Goal: Answer question/provide support: Share knowledge or assist other users

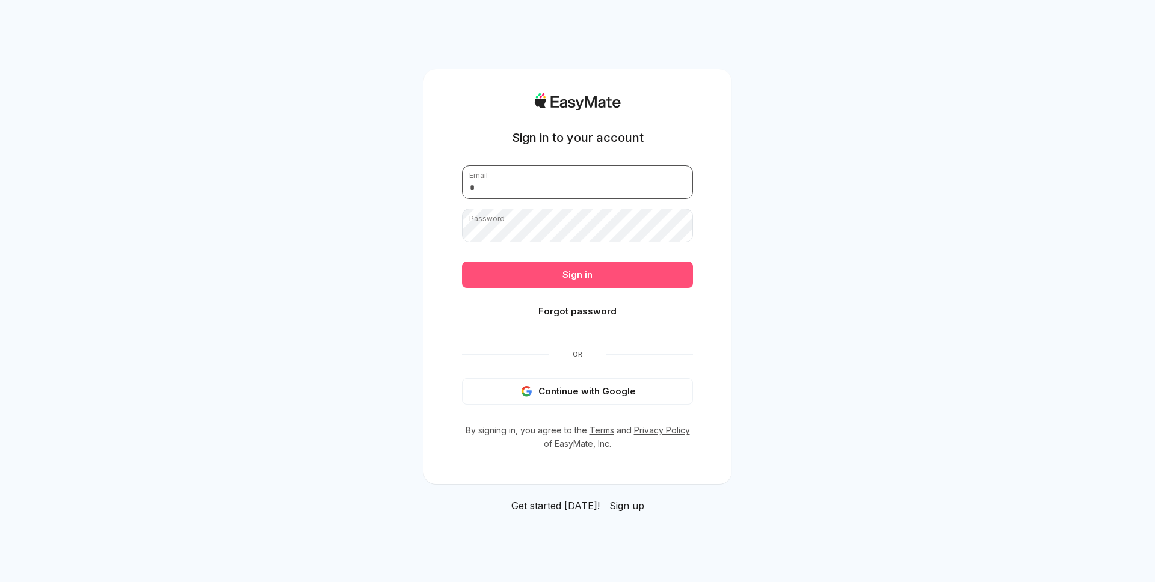
type input "**********"
click at [582, 272] on button "Sign in" at bounding box center [577, 275] width 231 height 26
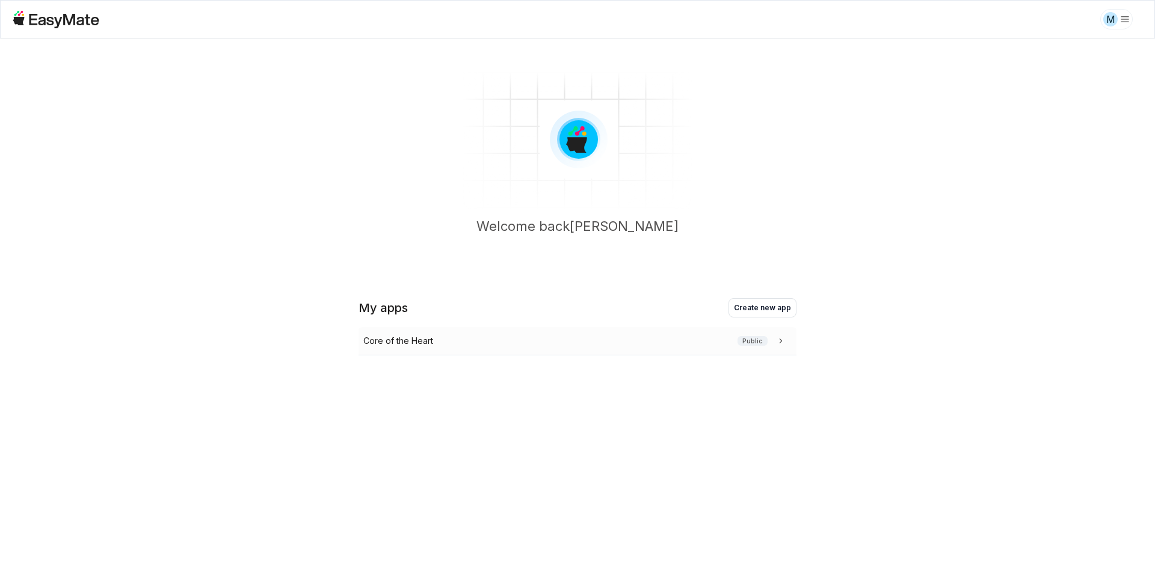
click at [532, 342] on div "Core of the Heart Public" at bounding box center [575, 340] width 424 height 13
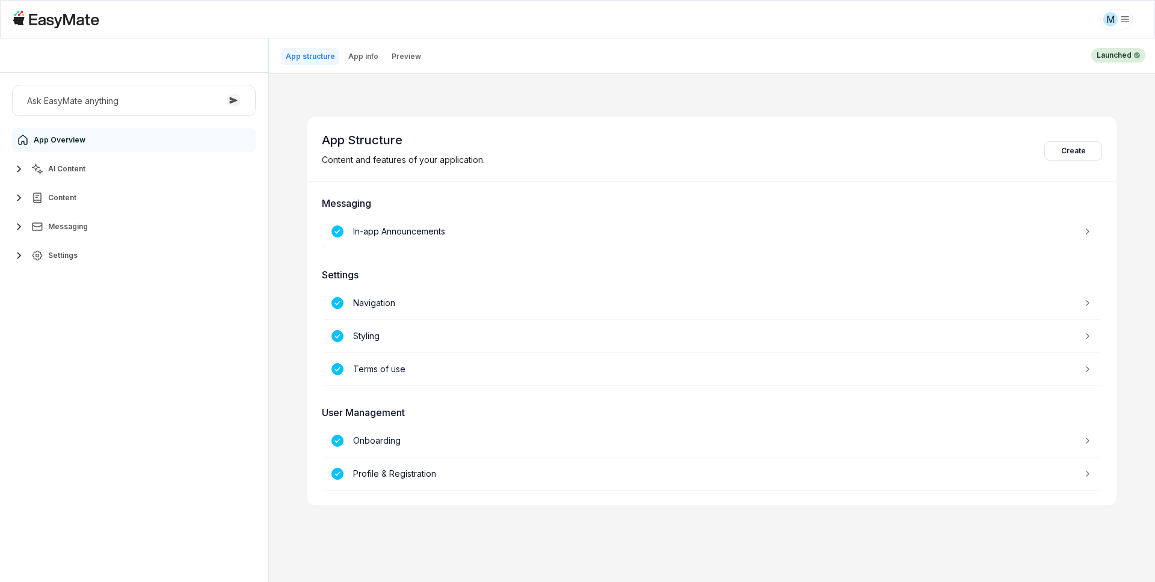
click at [245, 321] on div "Ask EasyMate anything App Overview AI Content Content Messaging Settings" at bounding box center [134, 328] width 268 height 510
click at [109, 171] on button "AI Content" at bounding box center [134, 169] width 244 height 24
click at [105, 215] on div "Knowledge Vaults" at bounding box center [74, 222] width 82 height 14
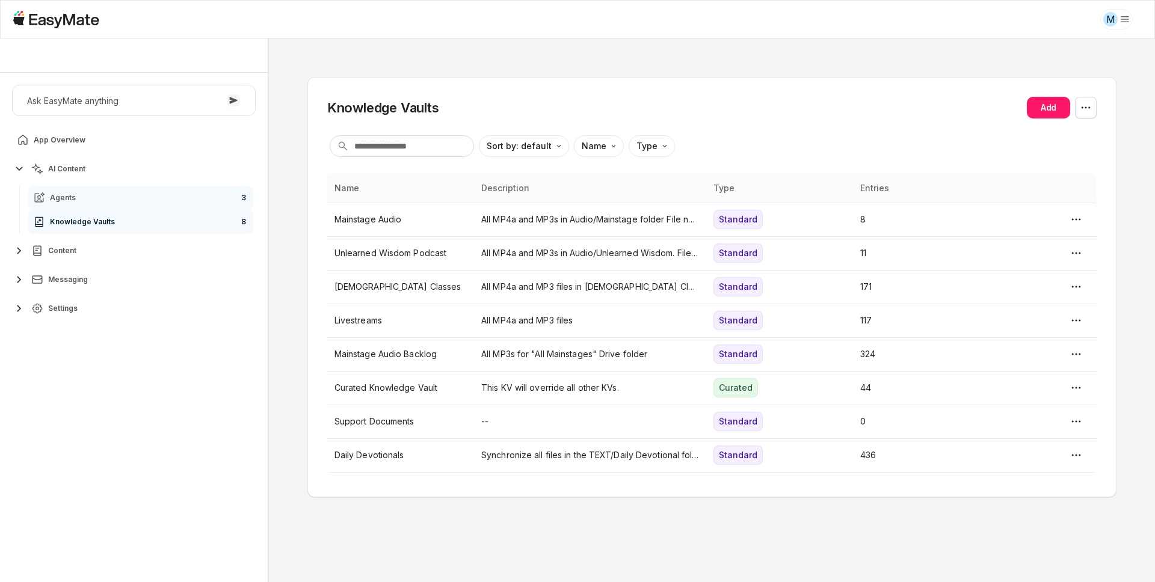
click at [127, 199] on link "Agents 3" at bounding box center [140, 198] width 225 height 24
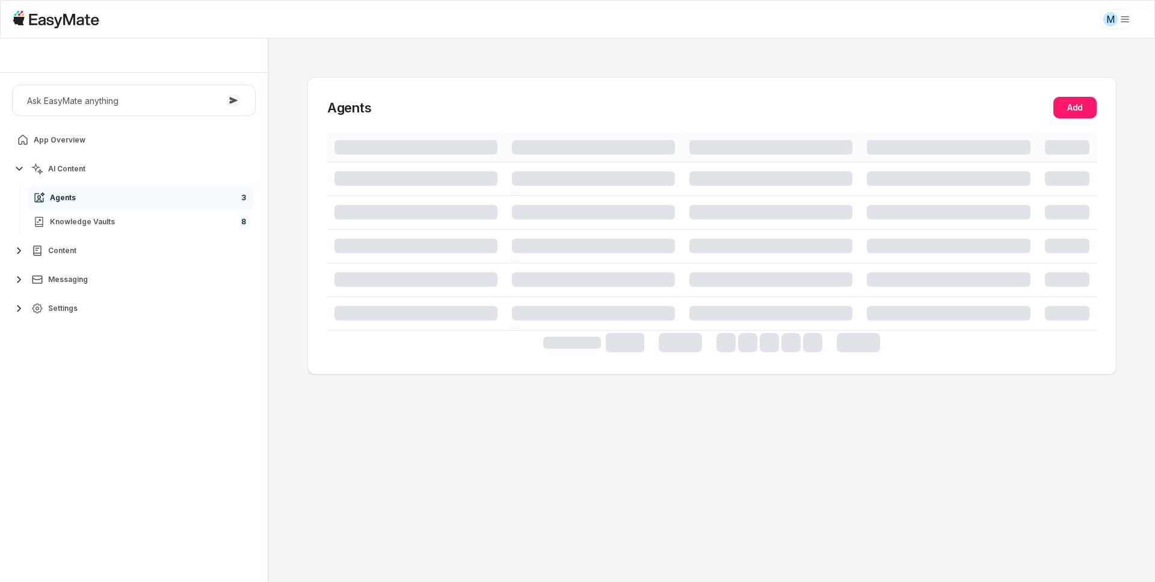
click at [129, 404] on div "Ask EasyMate anything App Overview AI Content Agents 3 Knowledge Vaults 8 Conte…" at bounding box center [134, 328] width 268 height 510
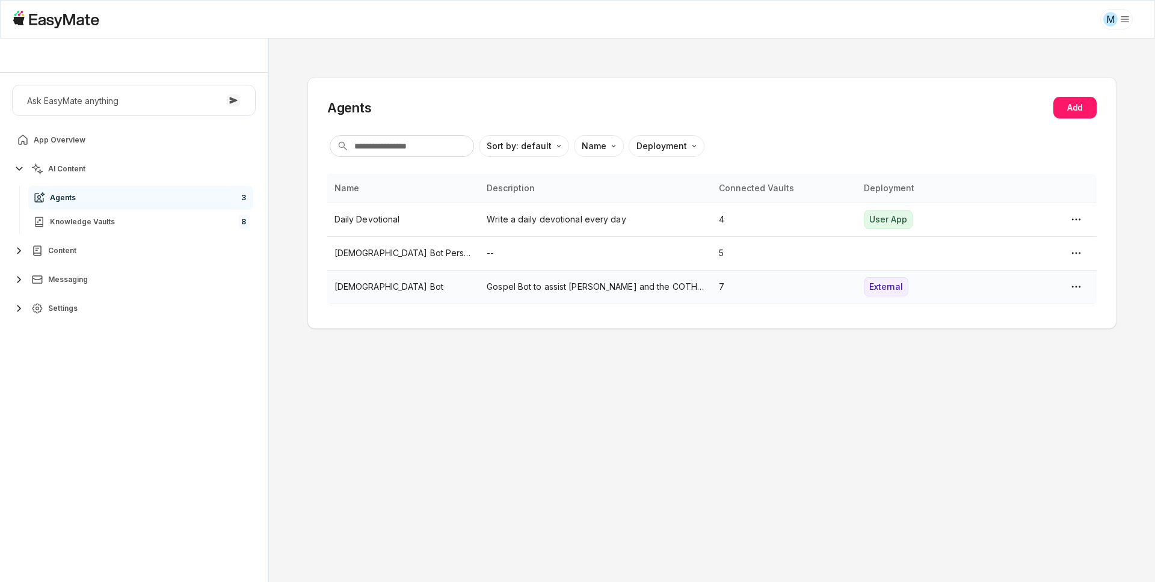
click at [353, 285] on p "[DEMOGRAPHIC_DATA] Bot" at bounding box center [403, 286] width 138 height 13
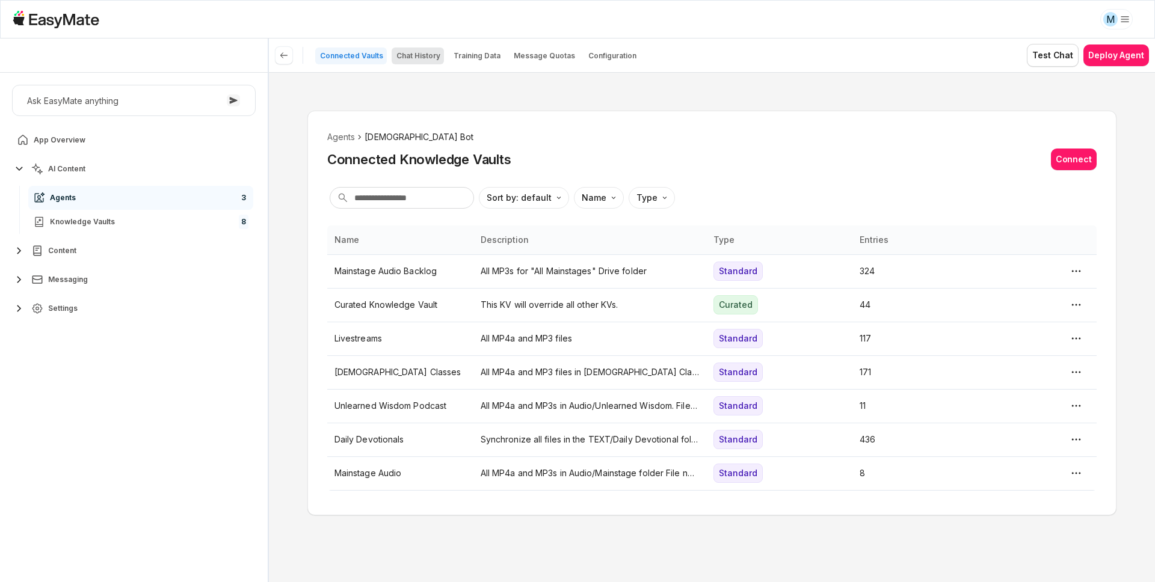
click at [405, 58] on p "Chat History" at bounding box center [418, 56] width 44 height 10
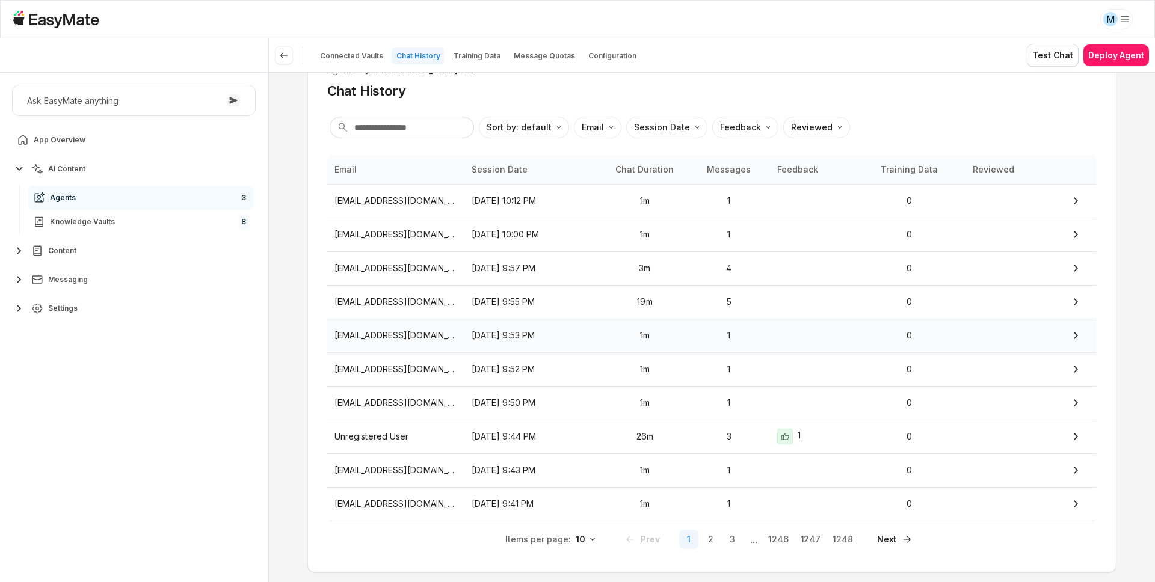
scroll to position [96, 0]
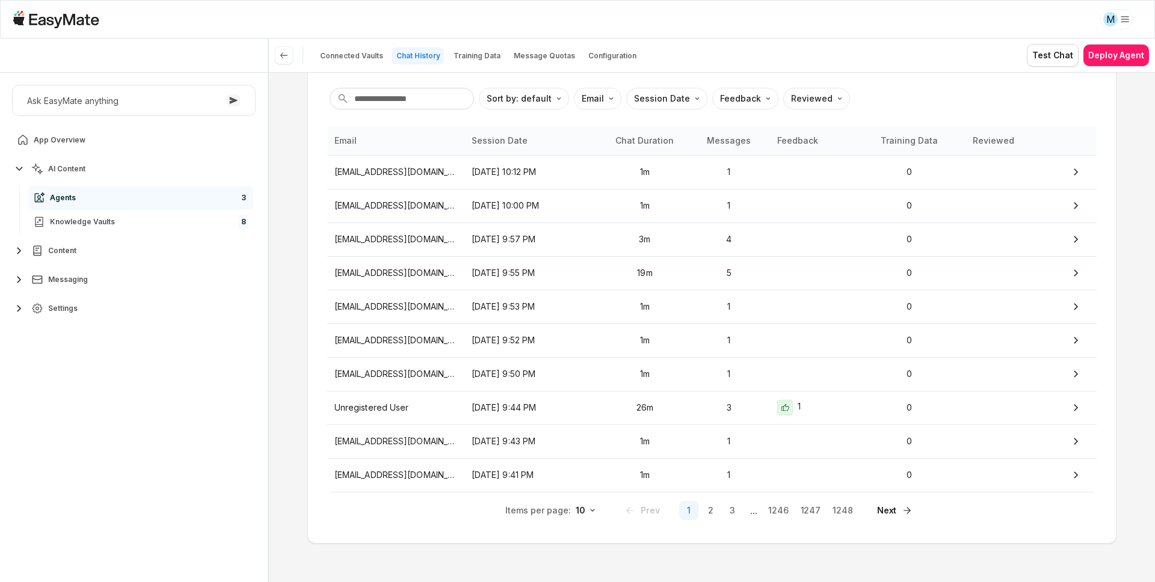
click at [415, 509] on div "Items per page: 10 Prev 1 2 3 ... 1246 1247 1248 Next" at bounding box center [711, 511] width 769 height 26
click at [584, 510] on html "M Core of the Heart Ask EasyMate anything App Overview AI Content Agents 3 Know…" at bounding box center [577, 291] width 1155 height 582
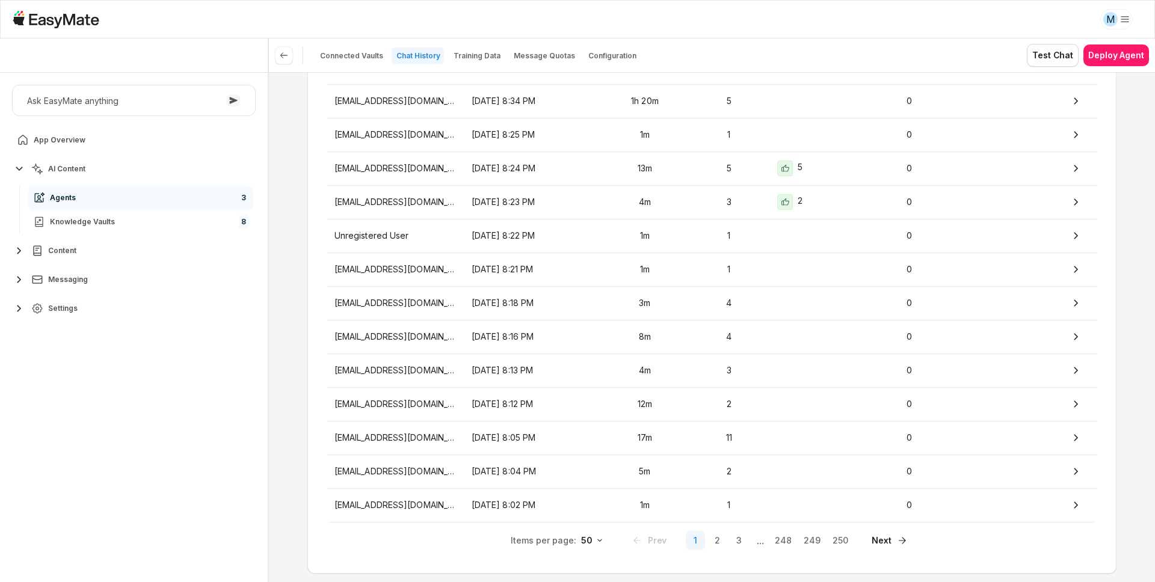
scroll to position [1443, 0]
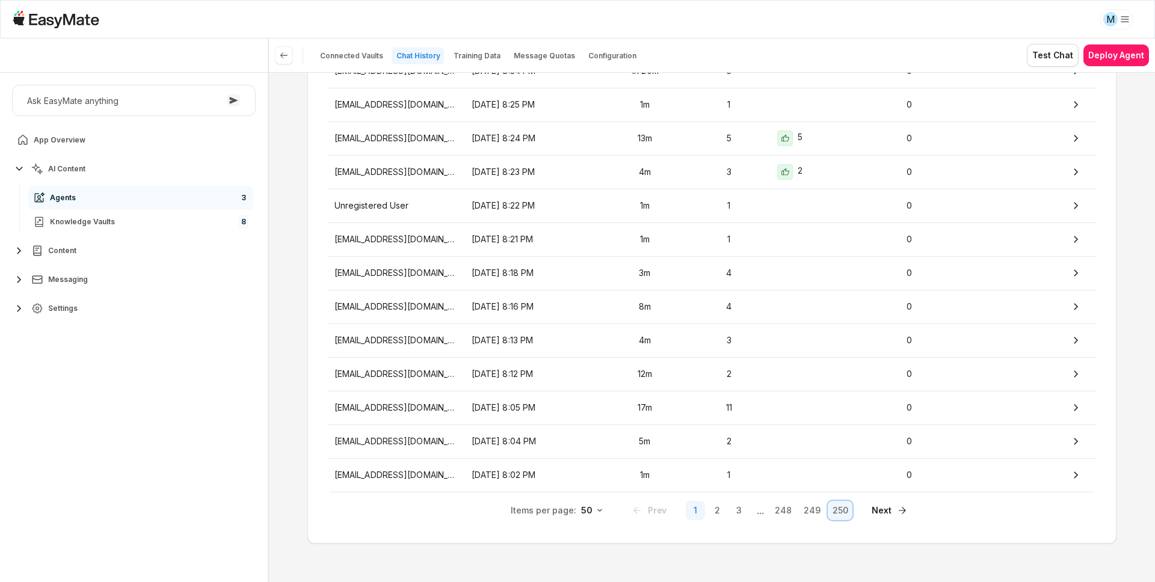
click at [828, 510] on button "250" at bounding box center [840, 510] width 25 height 19
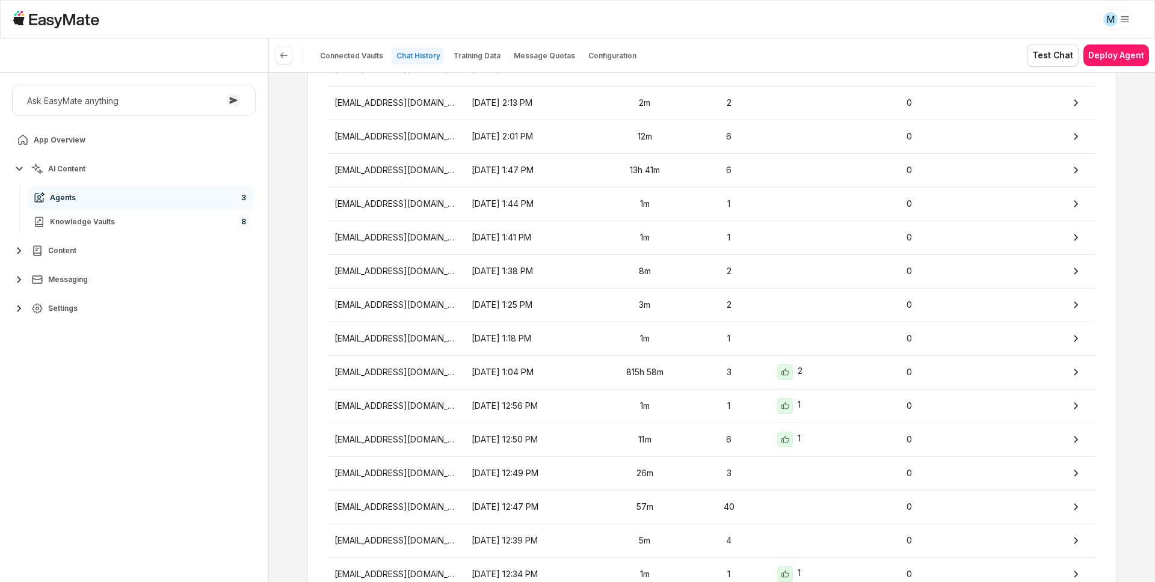
scroll to position [702, 0]
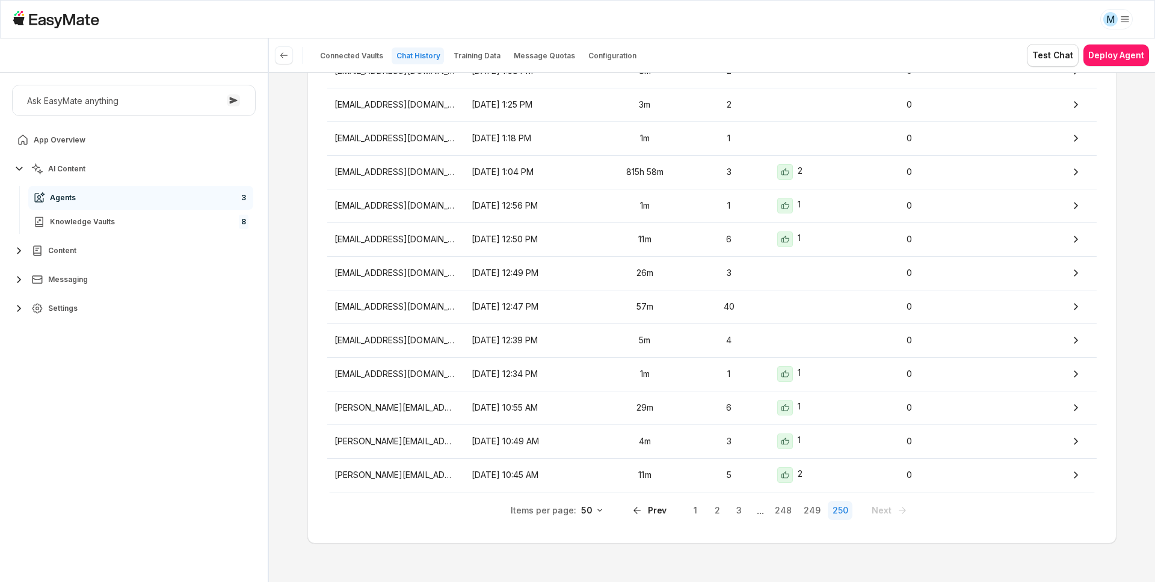
click at [304, 370] on div "Agents Gospel Bot Chat History Sort by: default Direction Email Session Date Fe…" at bounding box center [712, 327] width 886 height 510
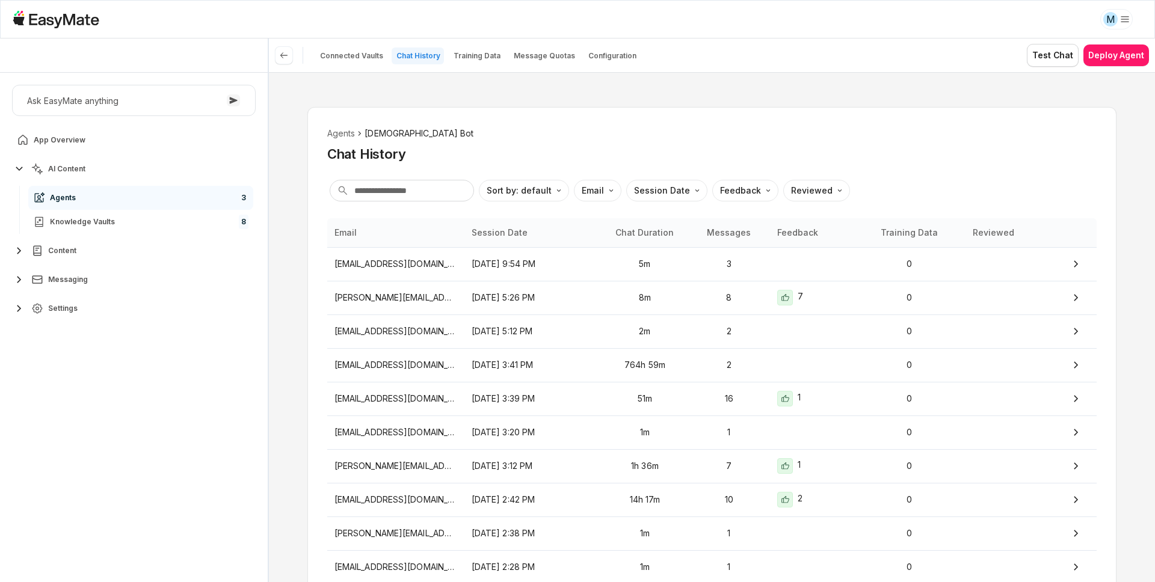
scroll to position [0, 0]
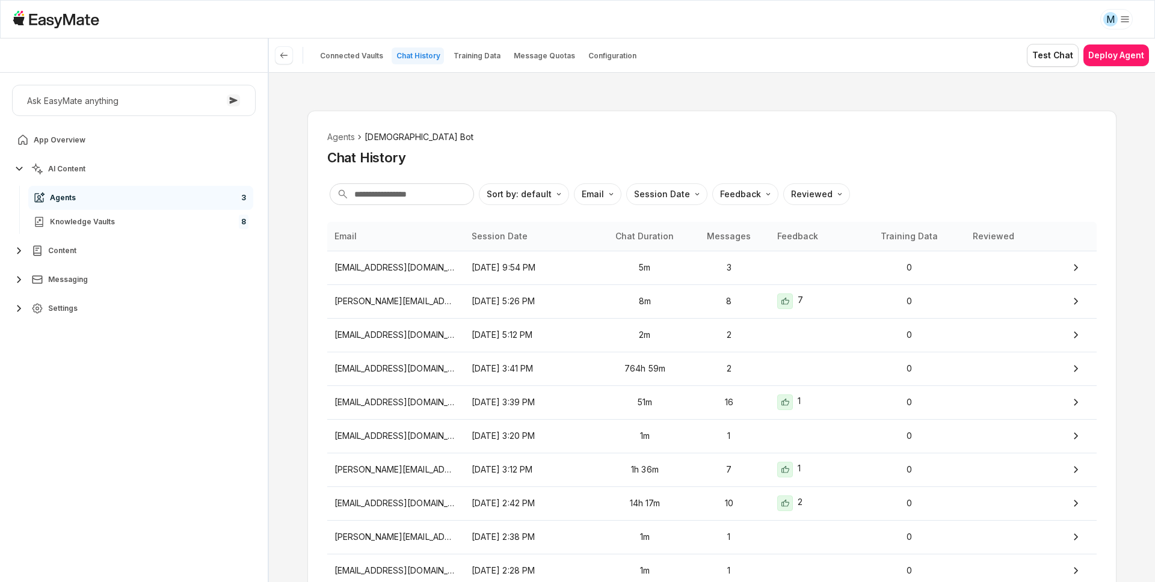
click at [301, 409] on div "Agents Gospel Bot Chat History Sort by: default Direction Email Session Date Fe…" at bounding box center [712, 327] width 886 height 510
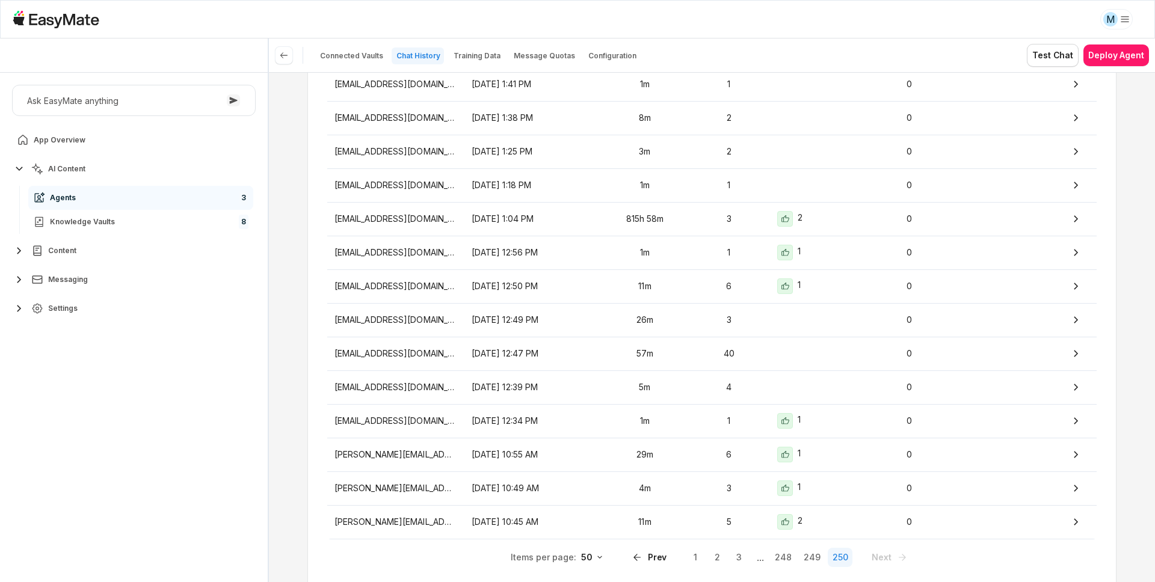
scroll to position [702, 0]
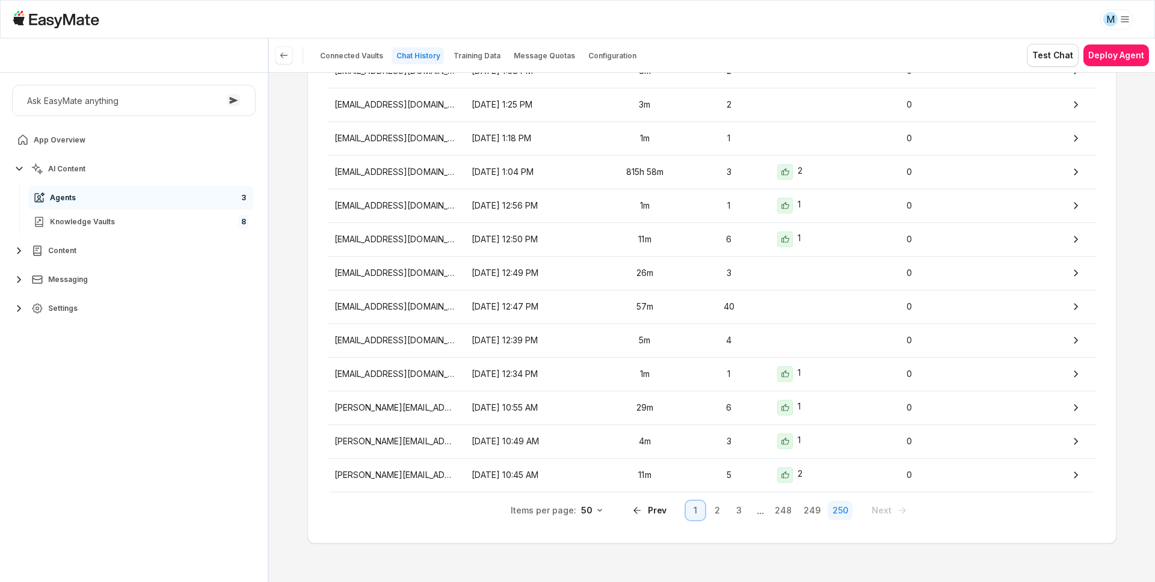
click at [692, 511] on button "1" at bounding box center [695, 510] width 19 height 19
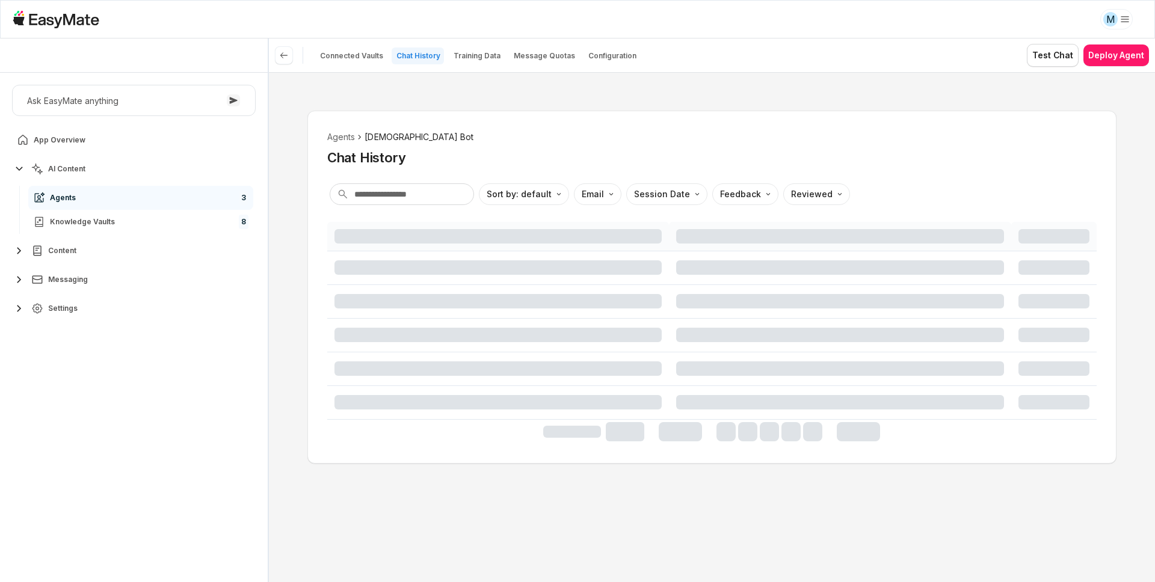
click at [774, 146] on div "Agents Gospel Bot Chat History" at bounding box center [711, 149] width 769 height 36
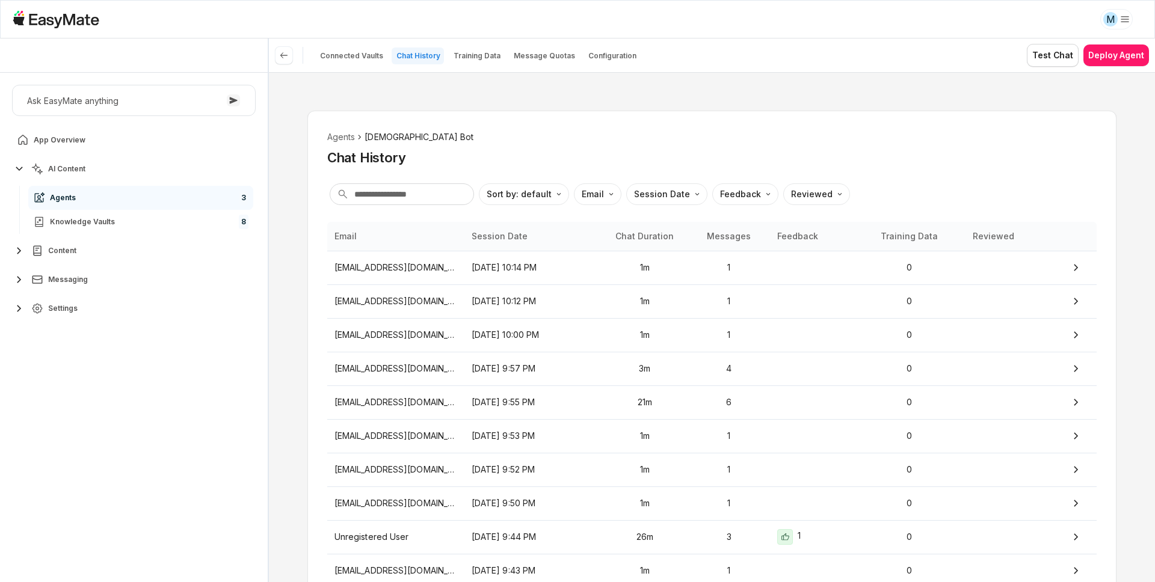
click at [774, 146] on div "Agents Gospel Bot Chat History" at bounding box center [711, 149] width 769 height 36
click at [656, 267] on p "1m" at bounding box center [645, 267] width 72 height 13
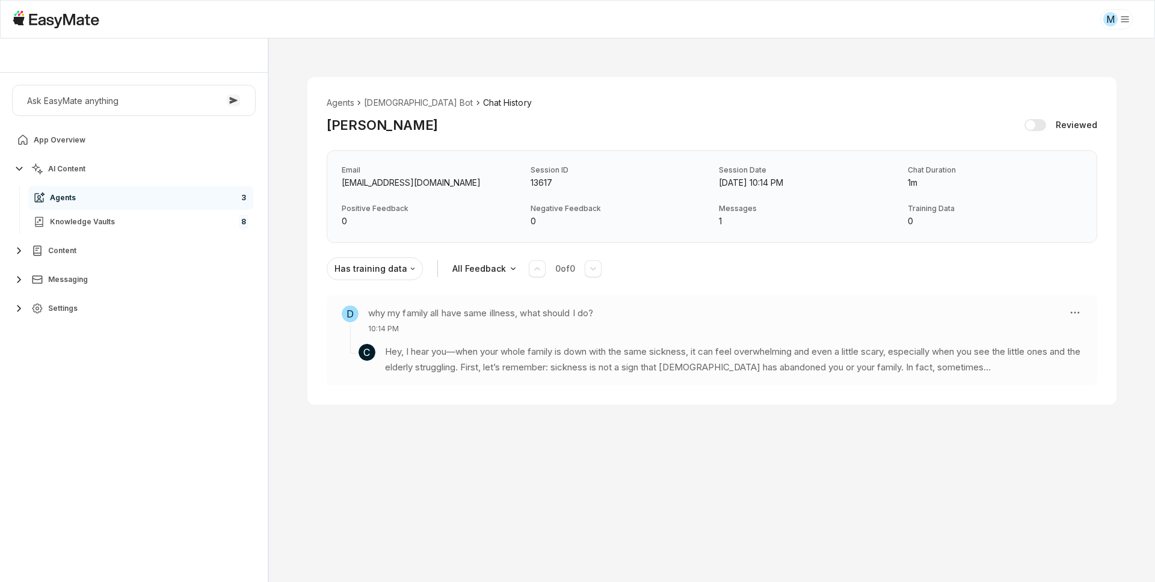
click at [615, 351] on p "Hey, I hear you—when your whole family is down with the same sickness, it can f…" at bounding box center [733, 360] width 697 height 32
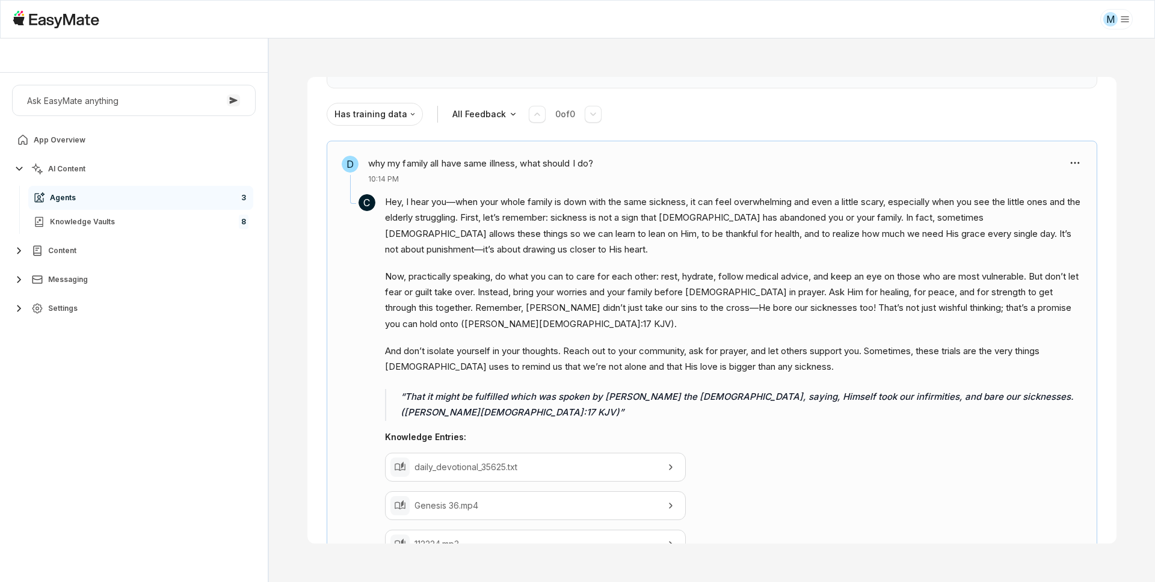
scroll to position [166, 0]
click at [1102, 452] on div "D why my family all have same illness, what should I do? 10:14 PM C Hey, I hear…" at bounding box center [711, 356] width 809 height 433
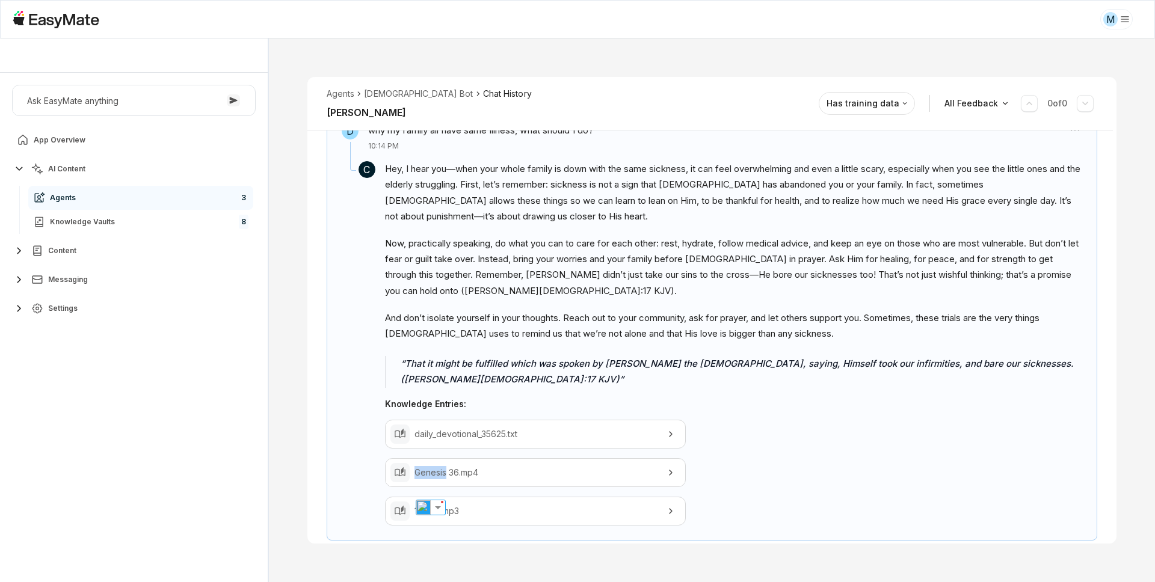
click at [1102, 452] on div "D why my family all have same illness, what should I do? 10:14 PM C Hey, I hear…" at bounding box center [711, 324] width 809 height 433
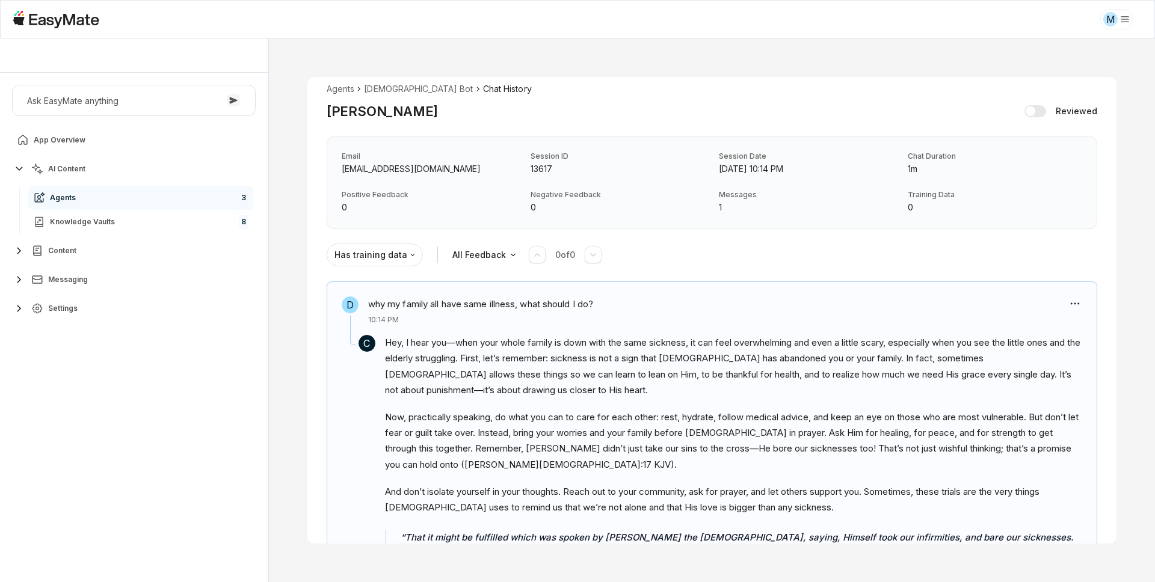
scroll to position [0, 0]
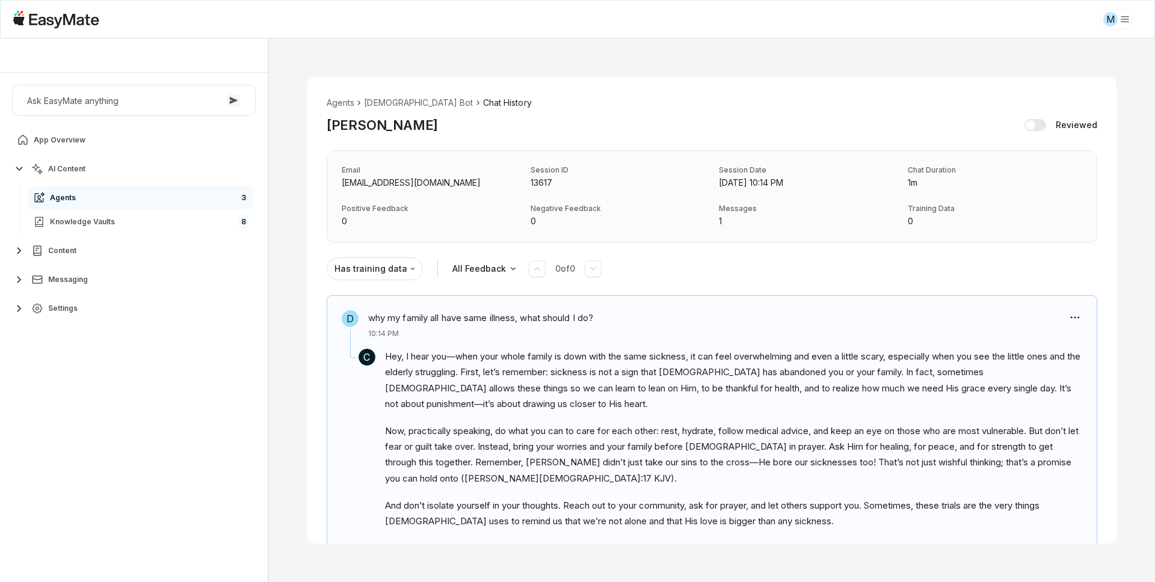
click at [656, 228] on div "Email [EMAIL_ADDRESS][DOMAIN_NAME] Session ID 13617 Session Date [DATE] 10:14 P…" at bounding box center [712, 196] width 771 height 93
click at [391, 97] on li "[DEMOGRAPHIC_DATA] Bot" at bounding box center [418, 102] width 109 height 13
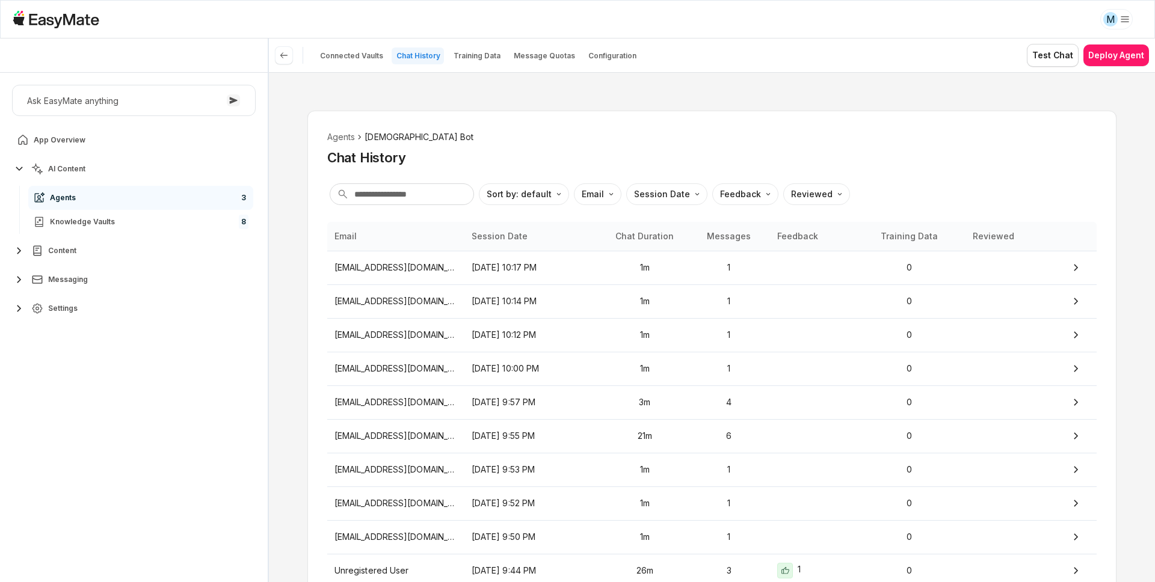
click at [162, 310] on button "Settings" at bounding box center [134, 309] width 244 height 24
click at [155, 440] on link "Users 4192" at bounding box center [140, 434] width 225 height 24
type textarea "*"
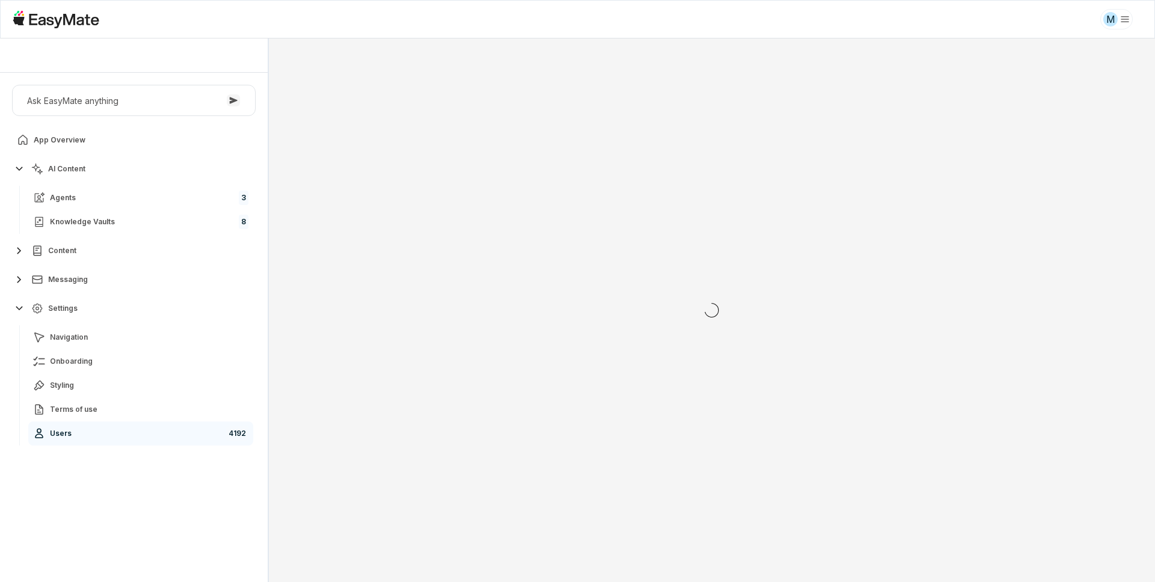
click at [153, 490] on div "Ask EasyMate anything App Overview AI Content Agents 3 Knowledge Vaults 8 Conte…" at bounding box center [134, 328] width 268 height 510
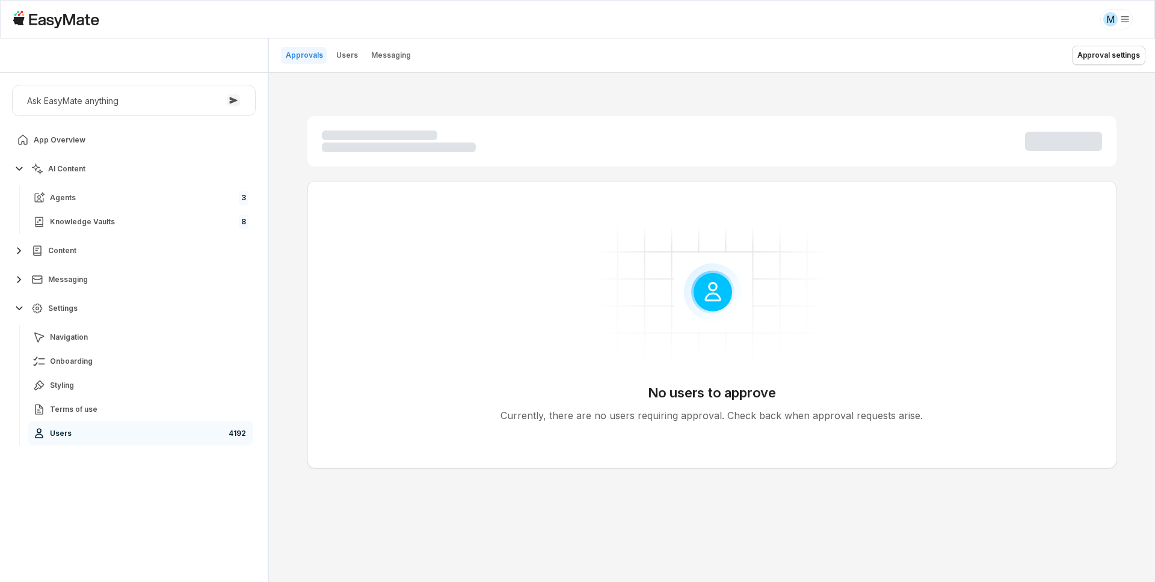
click at [153, 490] on div "Ask EasyMate anything App Overview AI Content Agents 3 Knowledge Vaults 8 Conte…" at bounding box center [134, 328] width 268 height 510
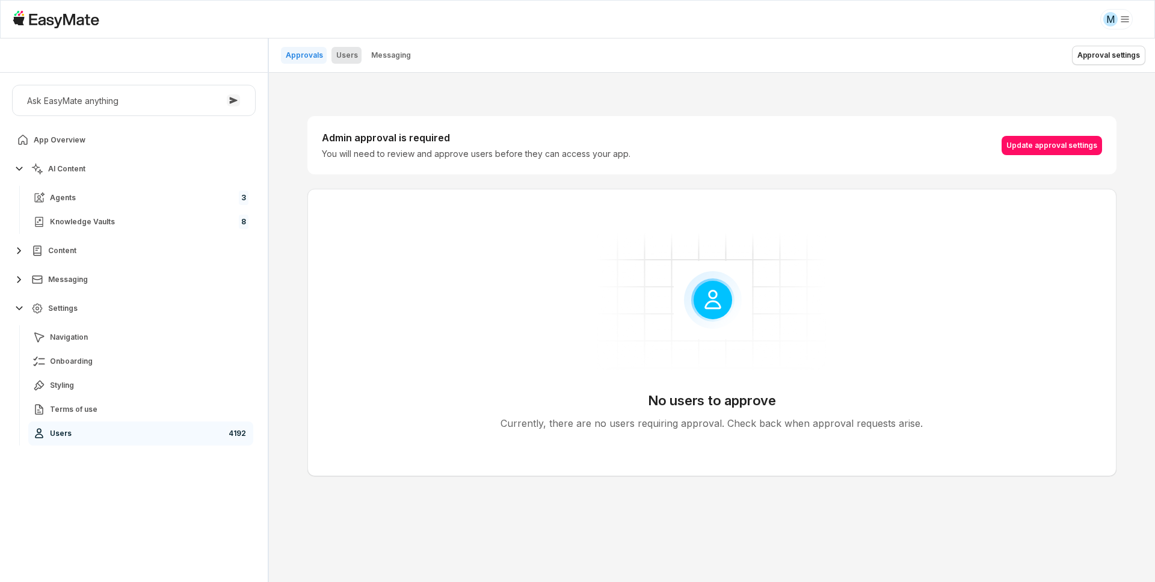
click at [346, 54] on p "Users" at bounding box center [347, 56] width 22 height 10
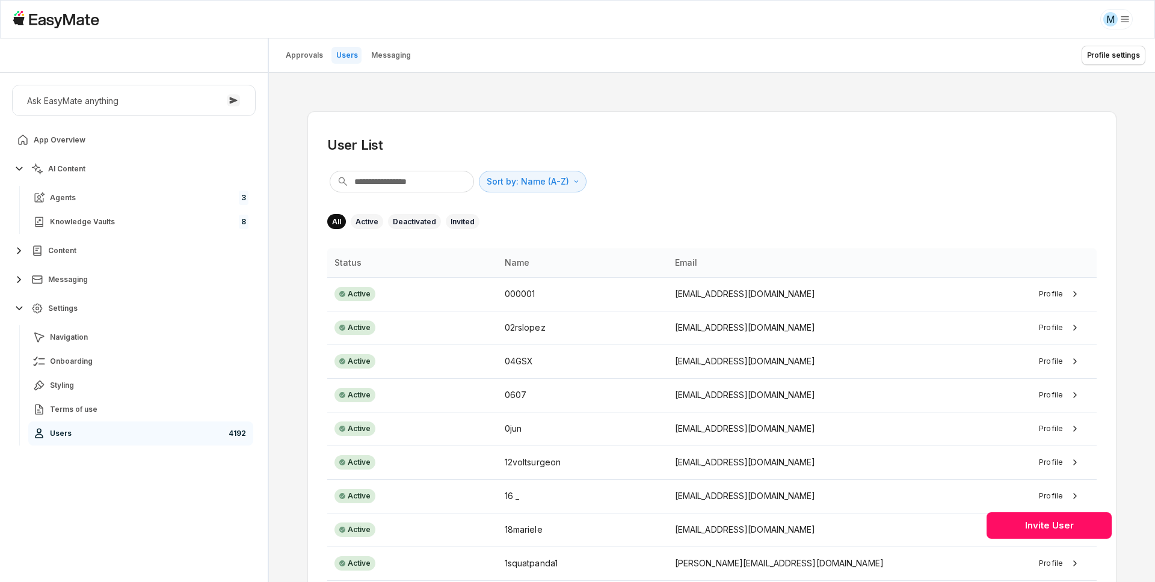
click at [293, 225] on div "User List Sort by: Name (A-Z) Direction All Active Deactivated Invited Status N…" at bounding box center [712, 328] width 886 height 510
click at [291, 235] on div "User List Sort by: Name (A-Z) Direction All Active Deactivated Invited Status N…" at bounding box center [712, 328] width 886 height 510
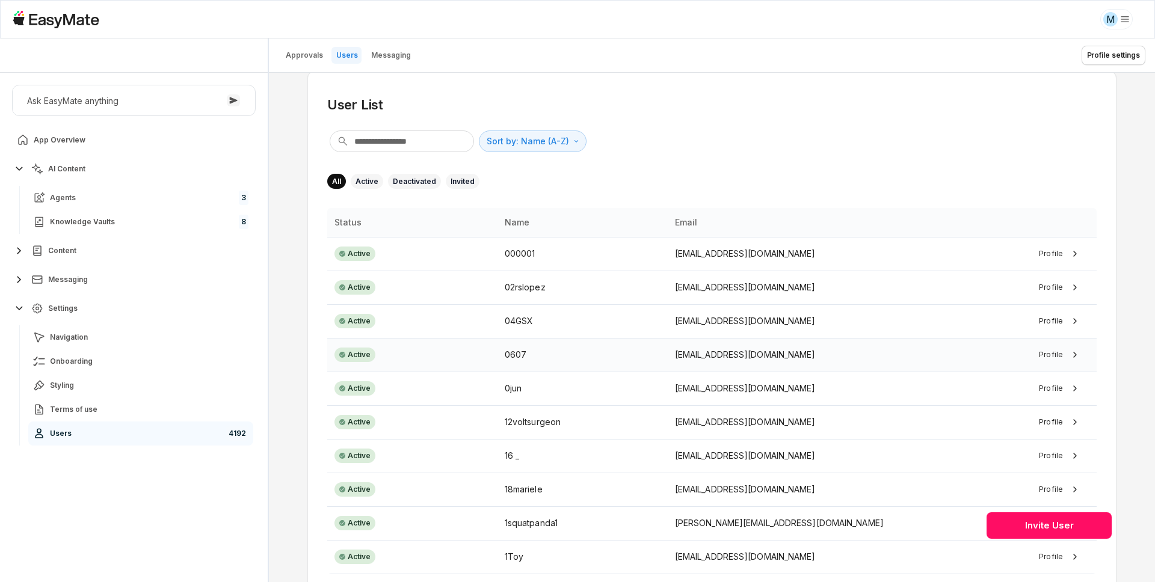
scroll to position [122, 0]
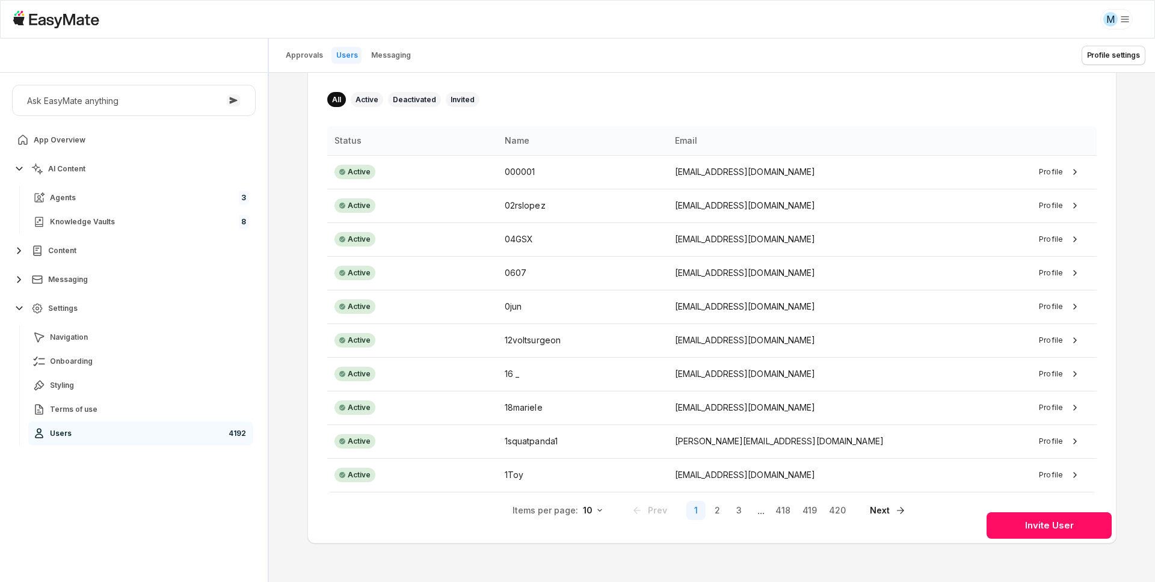
click at [297, 426] on div "User List Sort by: Name (A-Z) Direction All Active Deactivated Invited Status N…" at bounding box center [712, 328] width 886 height 510
